Goal: Task Accomplishment & Management: Use online tool/utility

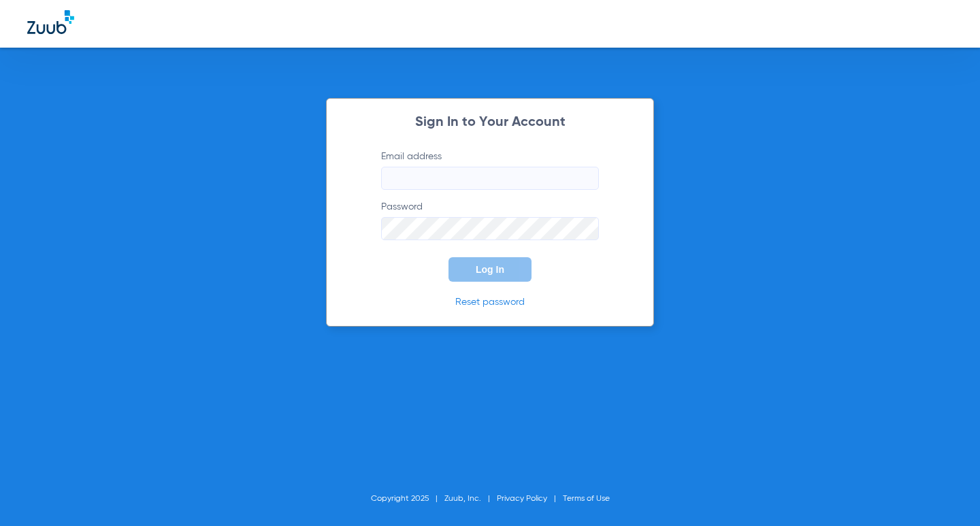
type input "[EMAIL_ADDRESS][DOMAIN_NAME]"
click at [465, 269] on button "Log In" at bounding box center [489, 269] width 83 height 24
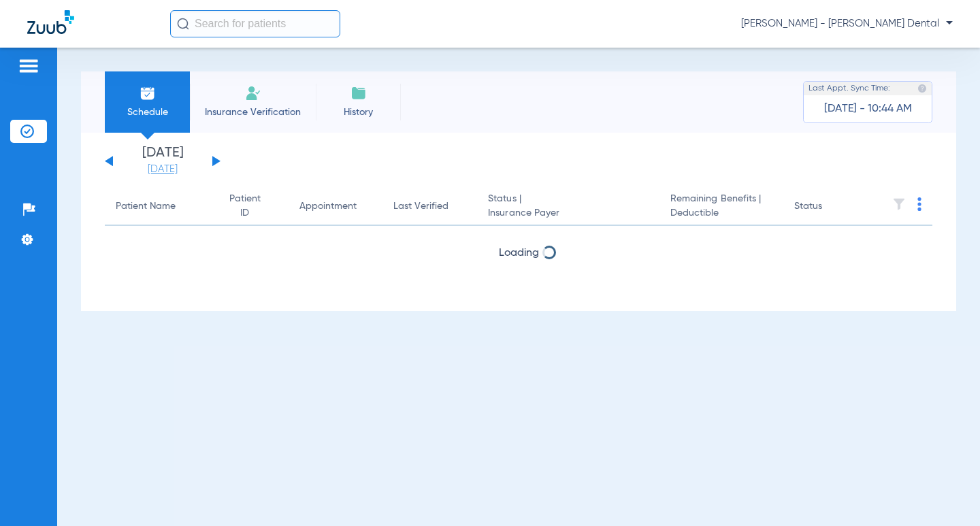
click at [157, 168] on link "[DATE]" at bounding box center [163, 170] width 82 height 14
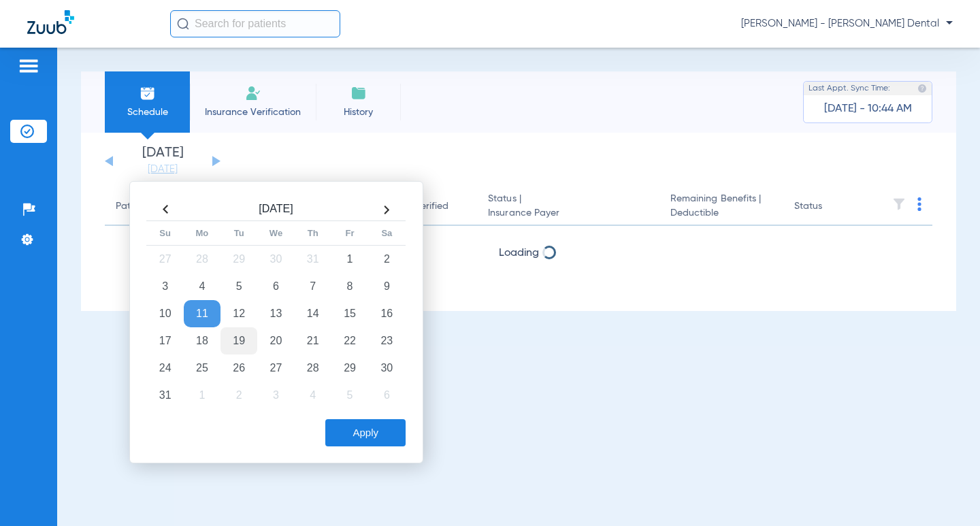
drag, startPoint x: 235, startPoint y: 341, endPoint x: 291, endPoint y: 409, distance: 88.0
click at [234, 341] on td "19" at bounding box center [238, 340] width 37 height 27
click at [366, 433] on button "Apply" at bounding box center [365, 432] width 80 height 27
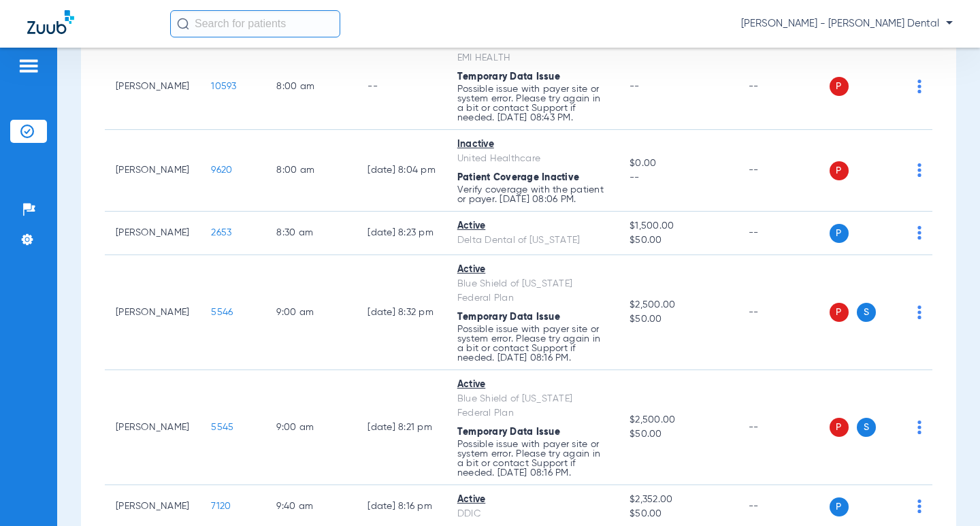
scroll to position [204, 0]
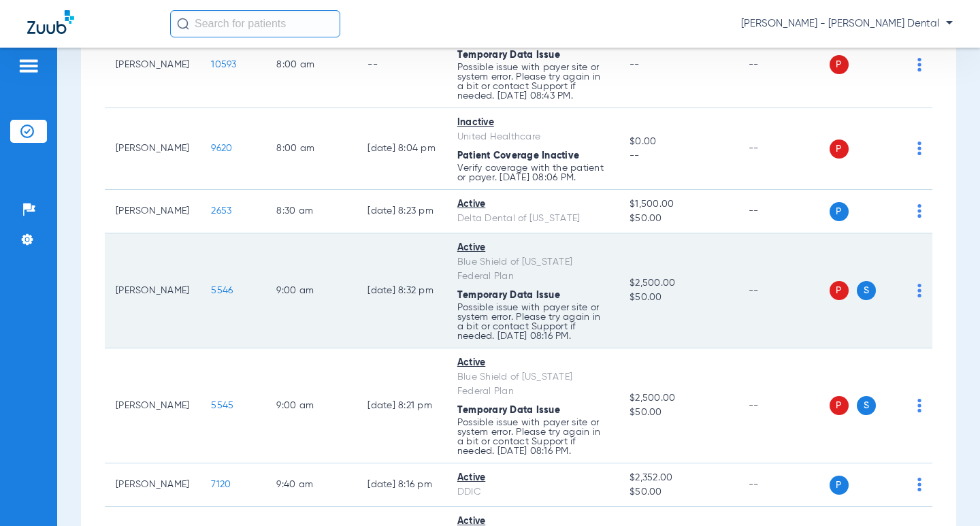
click at [211, 288] on span "5546" at bounding box center [222, 291] width 22 height 10
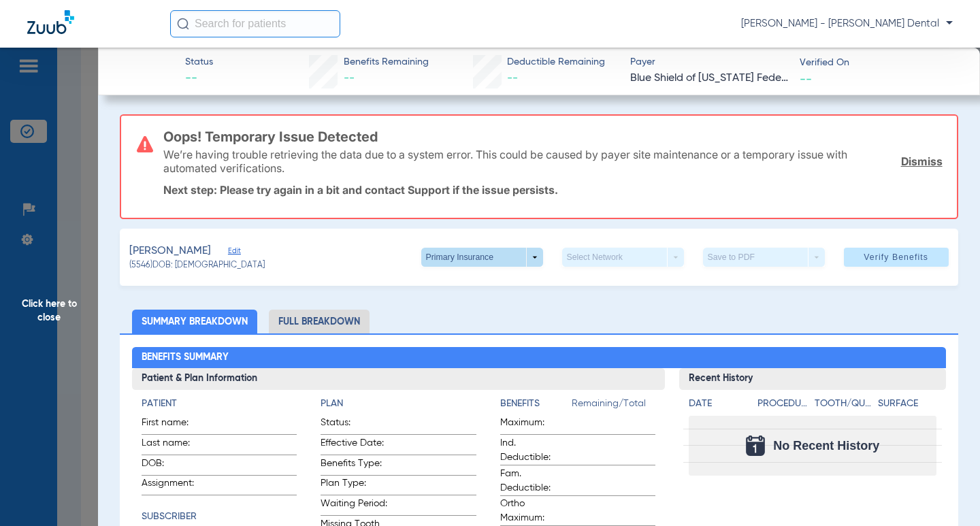
click at [497, 261] on span at bounding box center [482, 257] width 122 height 19
click at [485, 311] on span "Secondary Insurance" at bounding box center [468, 312] width 90 height 10
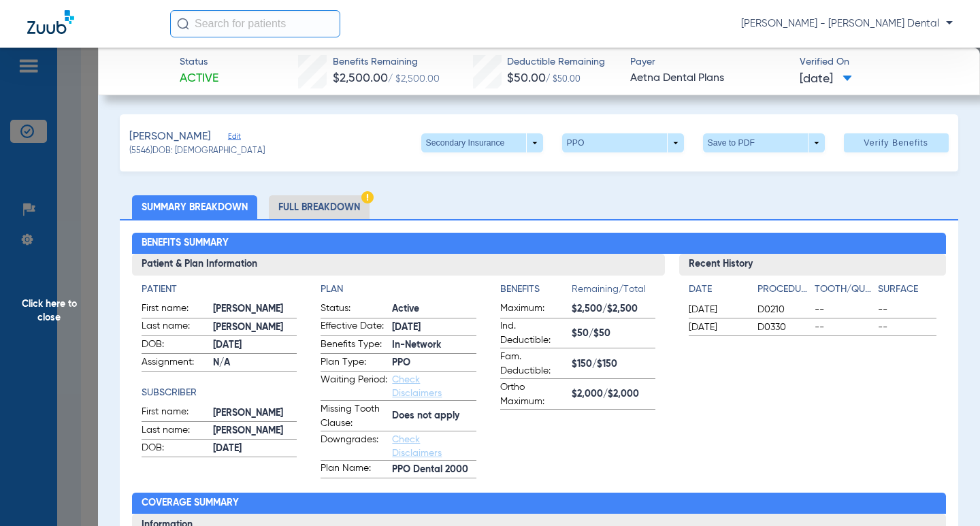
click at [80, 194] on span "Click here to close" at bounding box center [49, 311] width 98 height 526
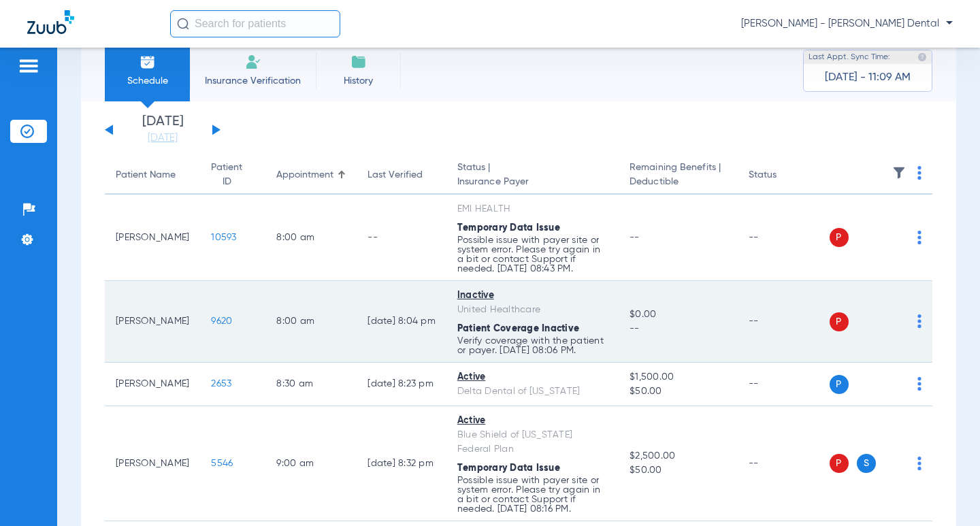
scroll to position [0, 0]
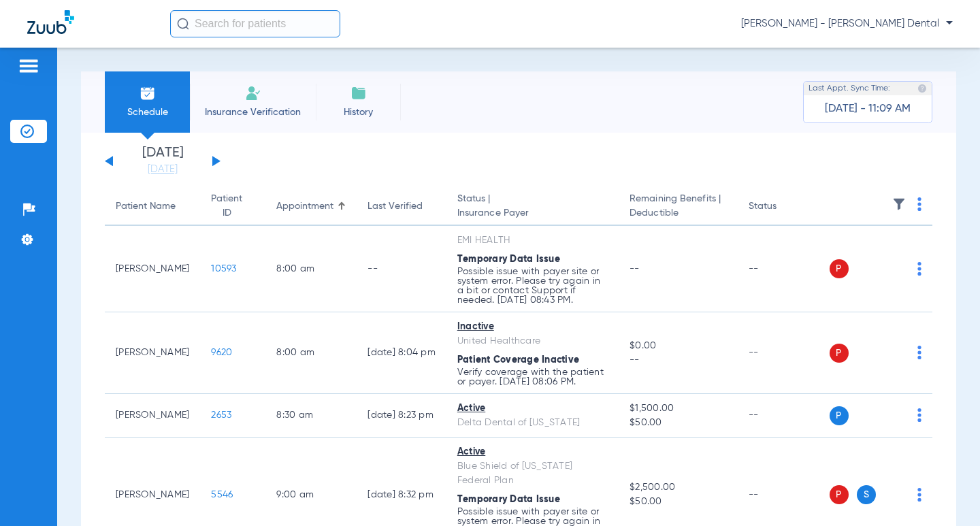
click at [216, 159] on button at bounding box center [216, 161] width 8 height 10
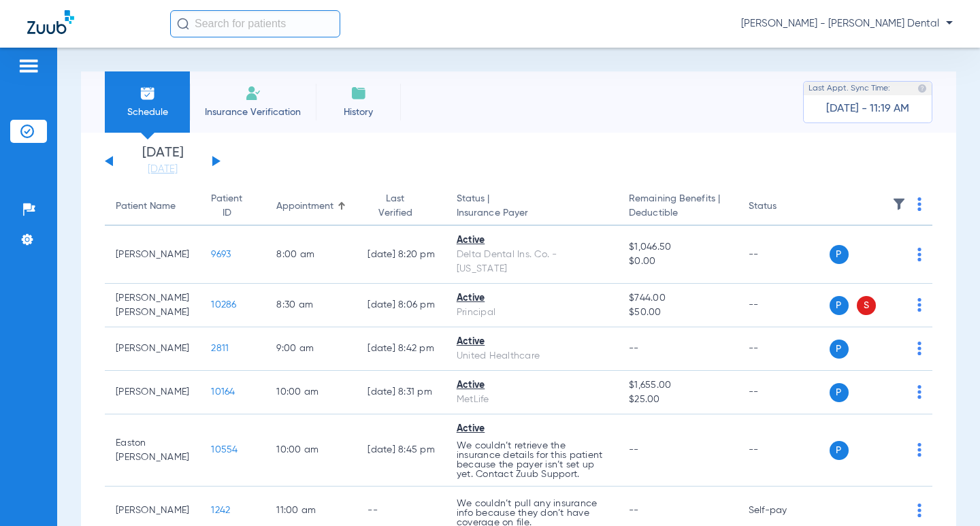
click at [218, 161] on button at bounding box center [216, 161] width 8 height 10
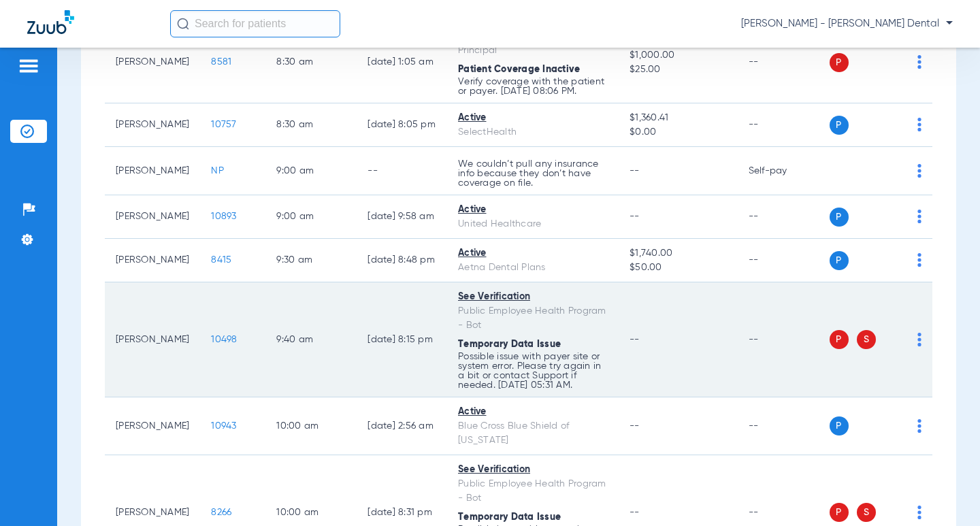
scroll to position [272, 0]
